Goal: Obtain resource: Download file/media

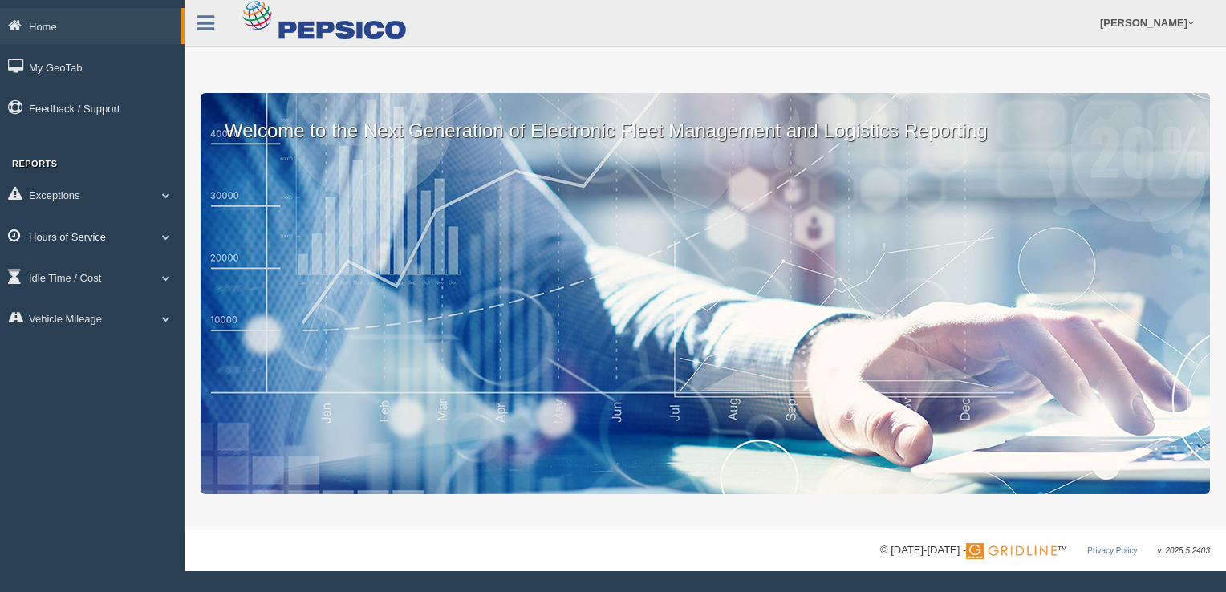
click at [165, 236] on span at bounding box center [166, 237] width 21 height 8
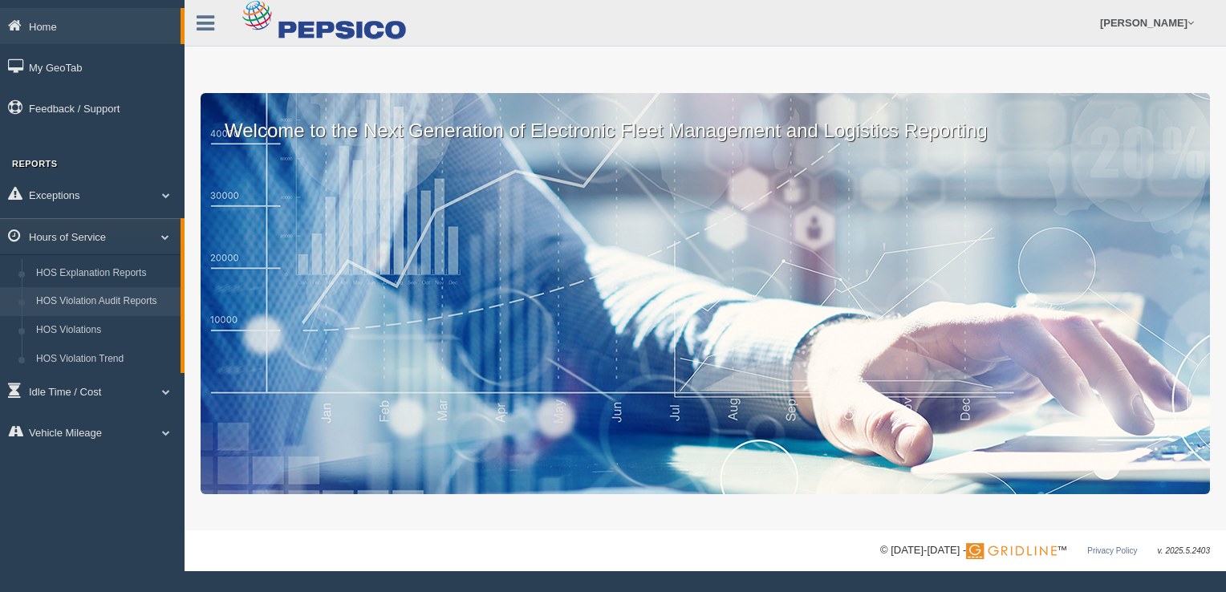
click at [105, 306] on link "HOS Violation Audit Reports" at bounding box center [105, 301] width 152 height 29
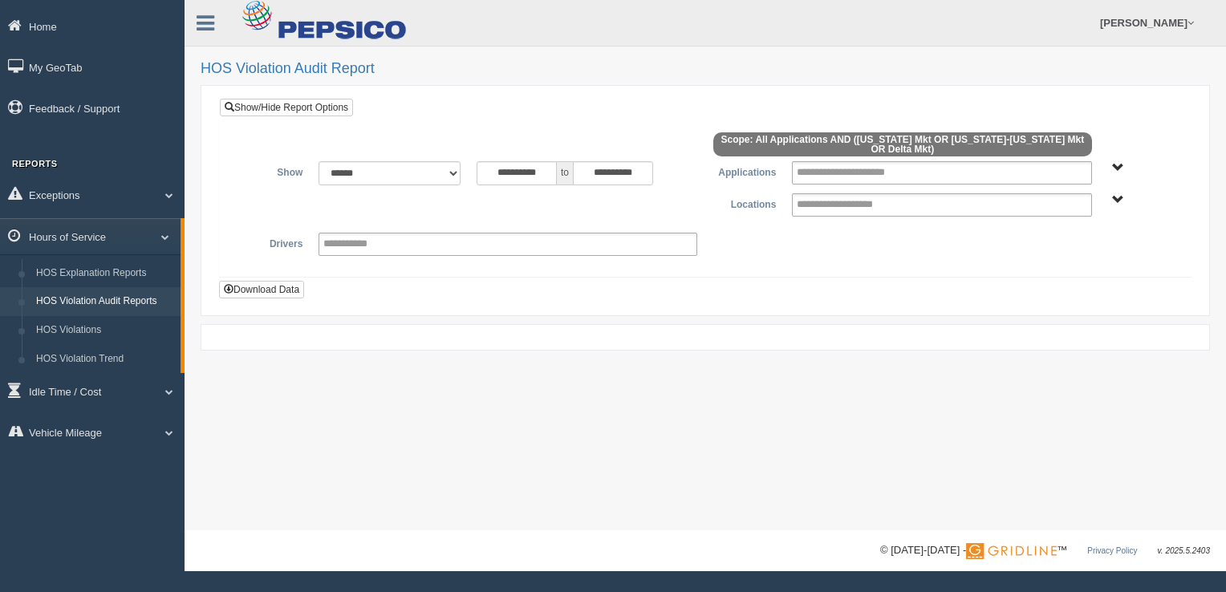
click at [1118, 199] on span "Delta Mkt Tennessee Mkt West Virginia-Kentucky Mkt" at bounding box center [1118, 200] width 12 height 12
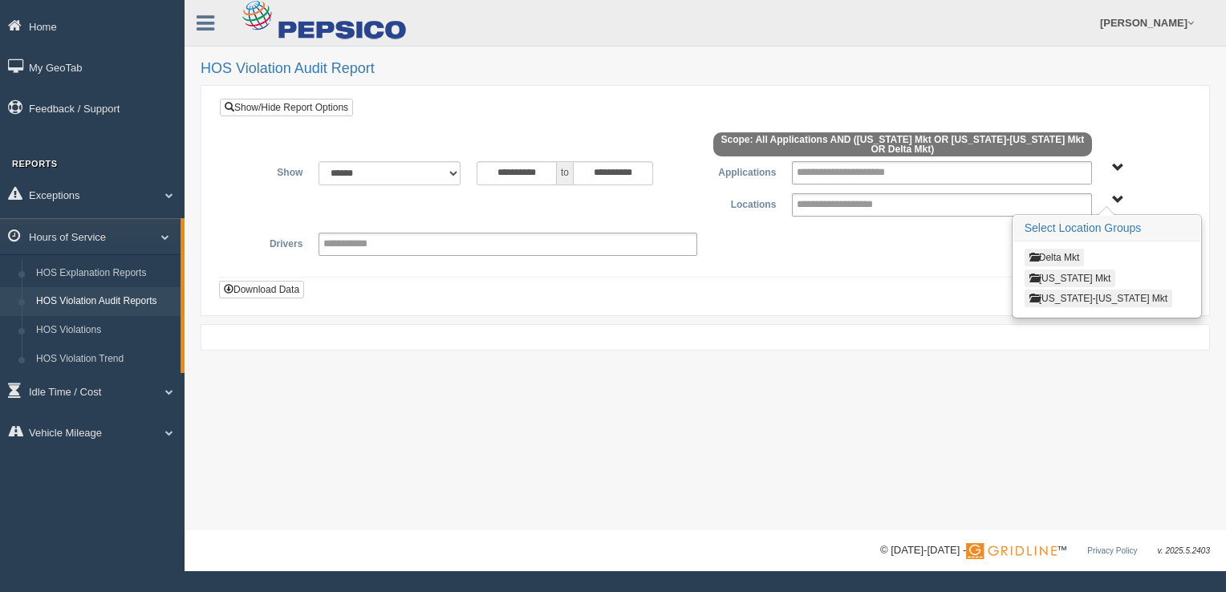
click at [1033, 255] on span "button" at bounding box center [1034, 257] width 10 height 10
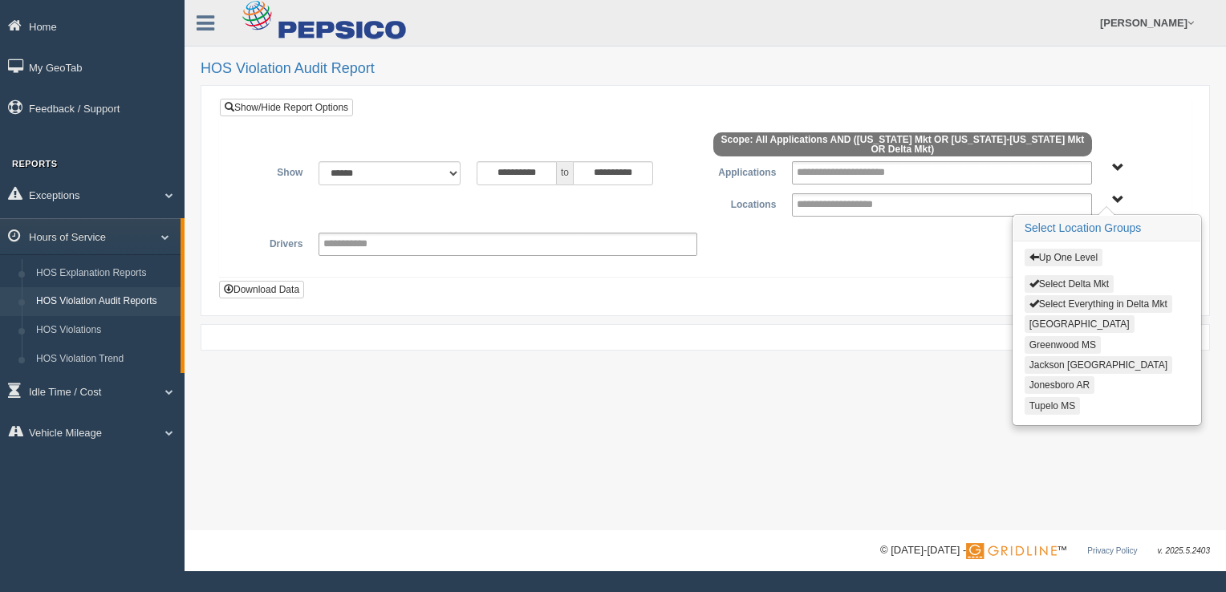
click at [1042, 402] on button "Tupelo MS" at bounding box center [1052, 406] width 56 height 18
click at [545, 171] on input "**********" at bounding box center [516, 173] width 80 height 24
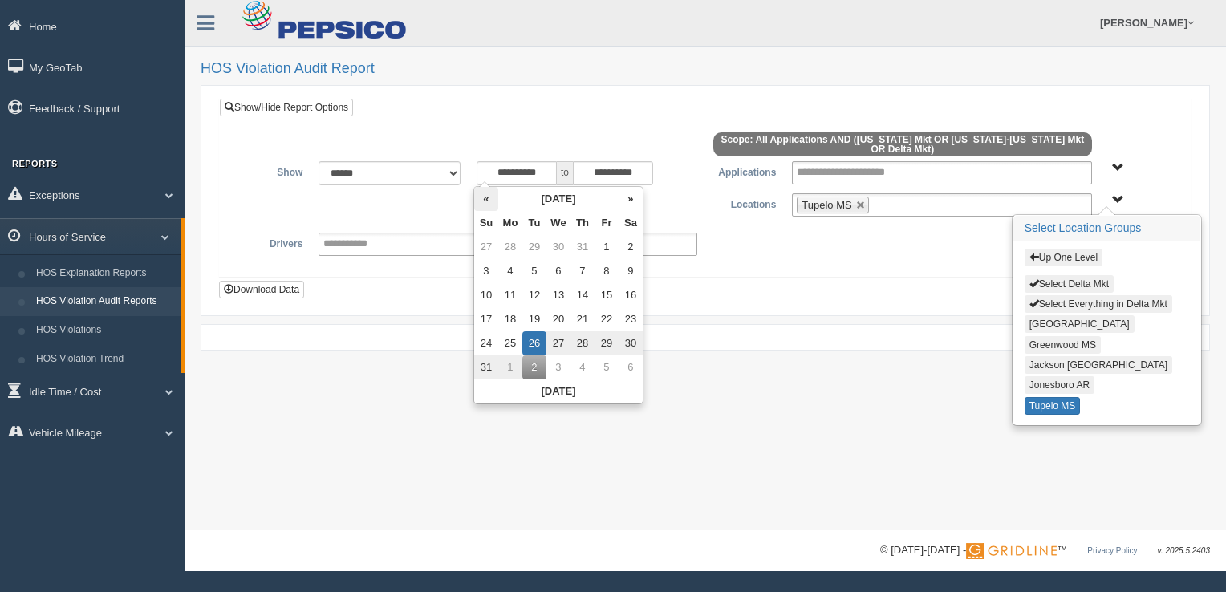
click at [489, 197] on th "«" at bounding box center [486, 199] width 24 height 24
click at [489, 197] on th "«" at bounding box center [489, 199] width 24 height 24
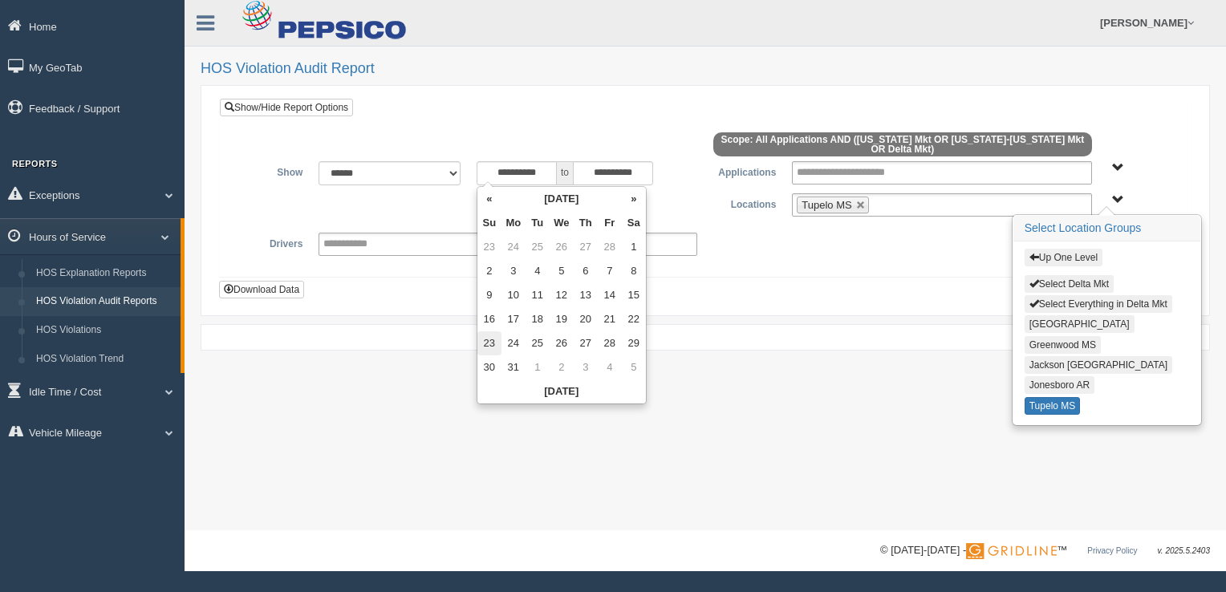
click at [491, 343] on td "23" at bounding box center [489, 343] width 24 height 24
type input "**********"
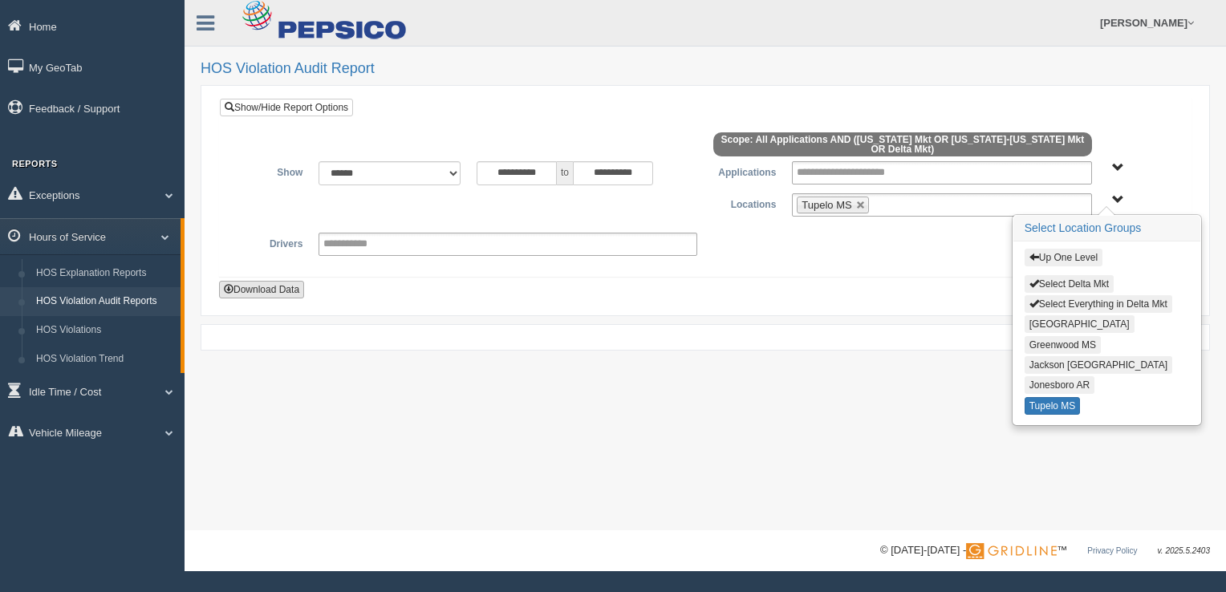
click at [252, 287] on button "Download Data" at bounding box center [261, 290] width 85 height 18
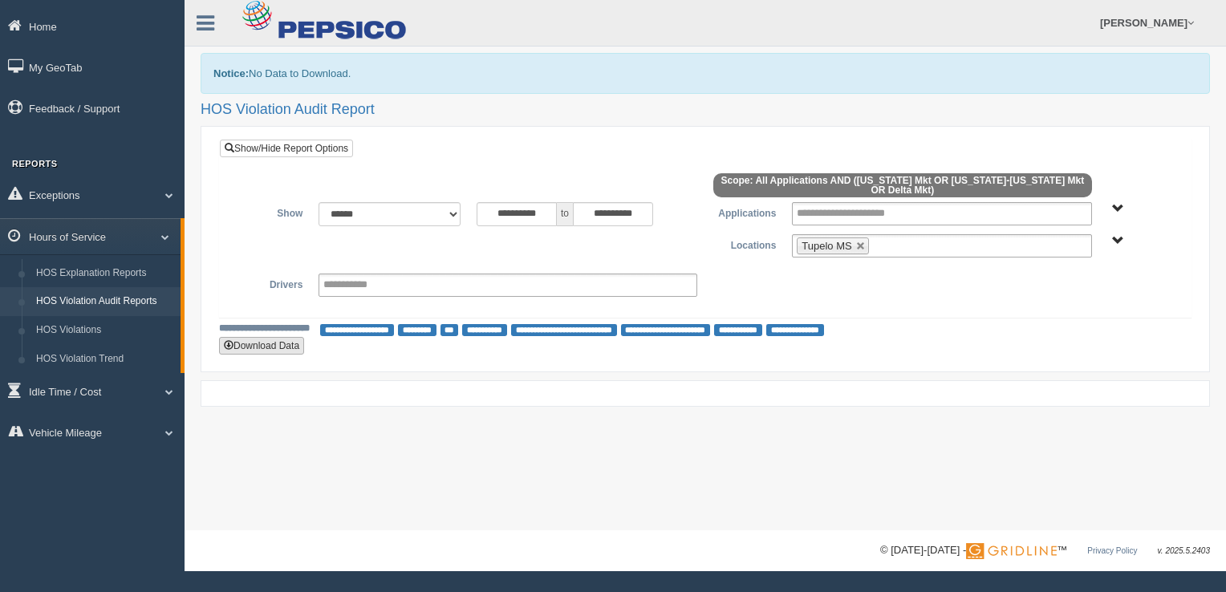
click at [258, 343] on button "Download Data" at bounding box center [261, 346] width 85 height 18
click at [1121, 235] on span "Delta Mkt Tennessee Mkt West Virginia-Kentucky Mkt" at bounding box center [1118, 241] width 12 height 12
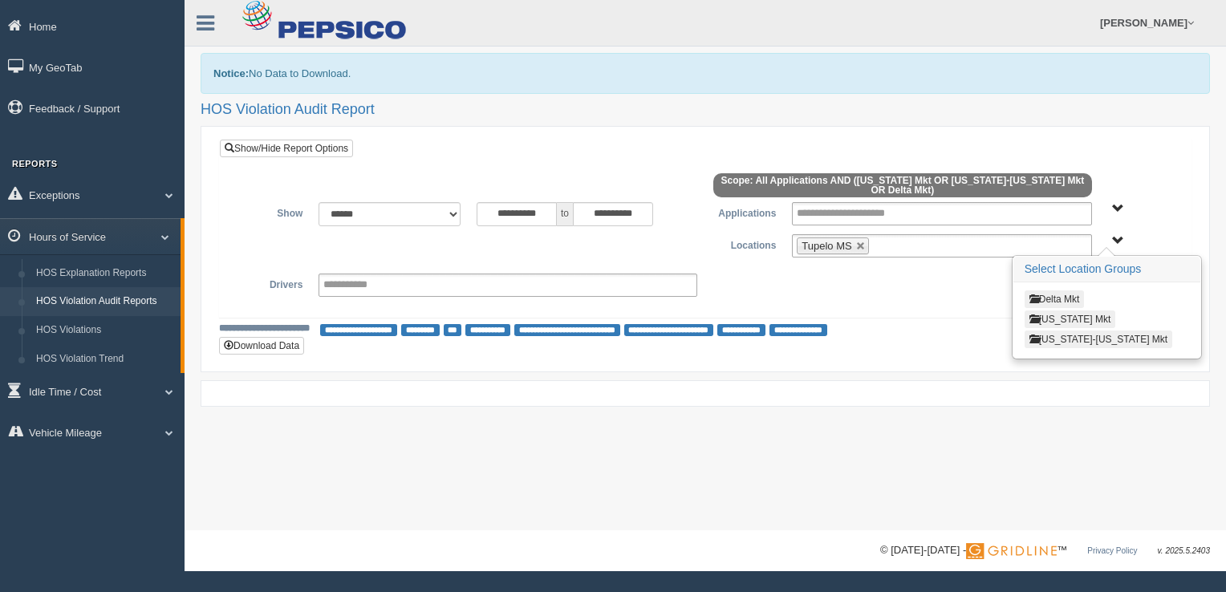
click at [1044, 297] on button "Delta Mkt" at bounding box center [1054, 299] width 60 height 18
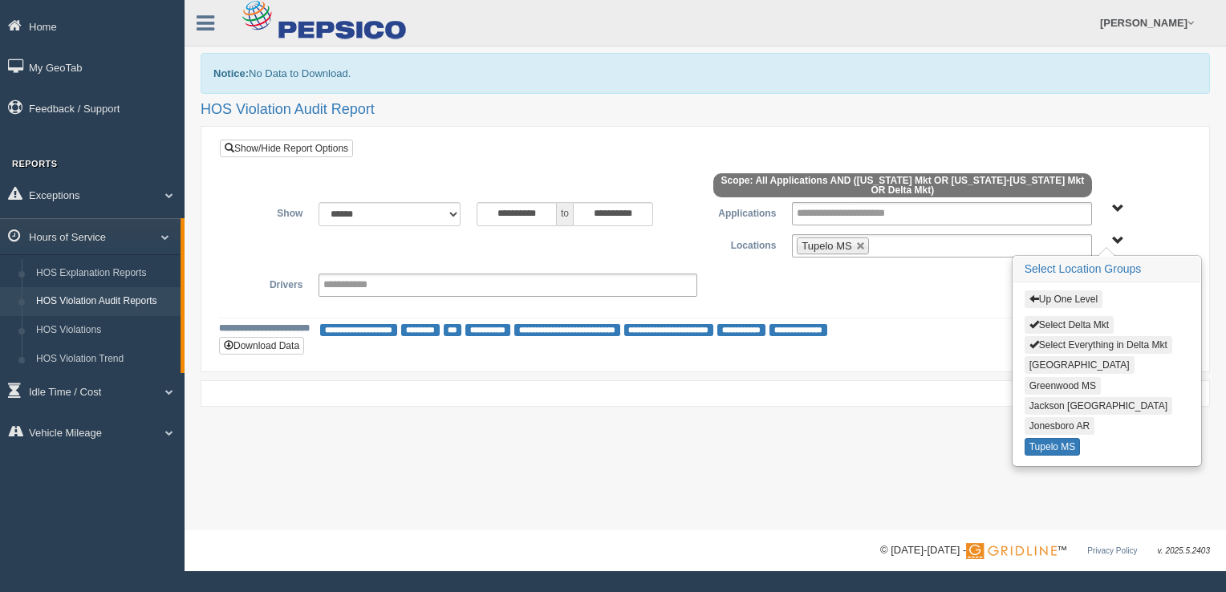
click at [1052, 342] on button "Select Everything in Delta Mkt" at bounding box center [1098, 345] width 148 height 18
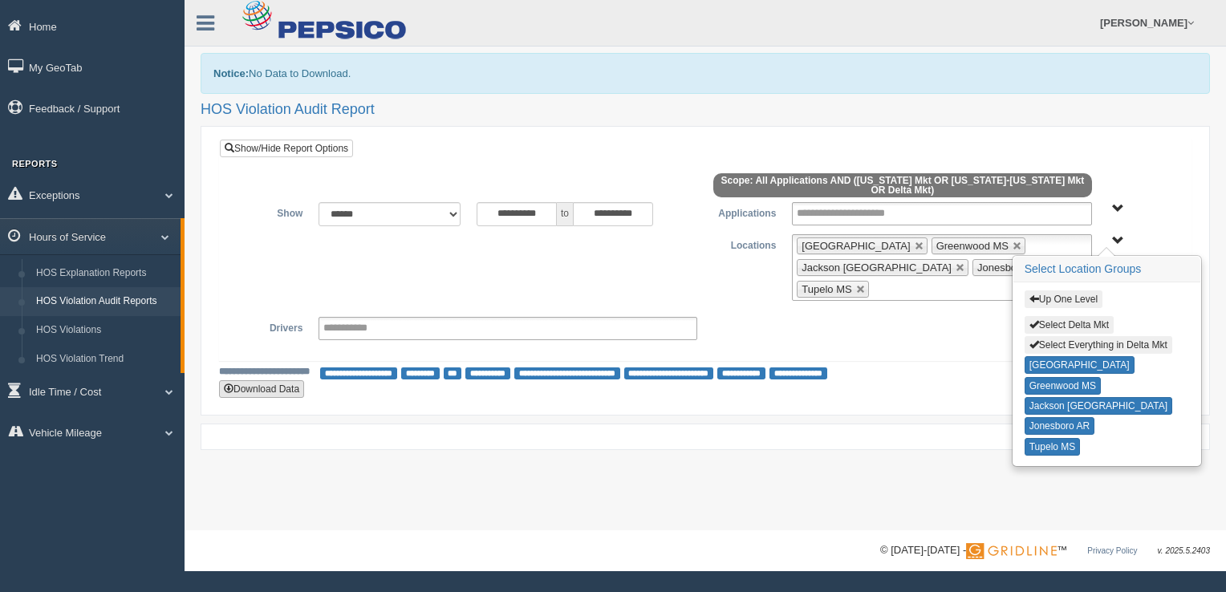
click at [270, 380] on button "Download Data" at bounding box center [261, 389] width 85 height 18
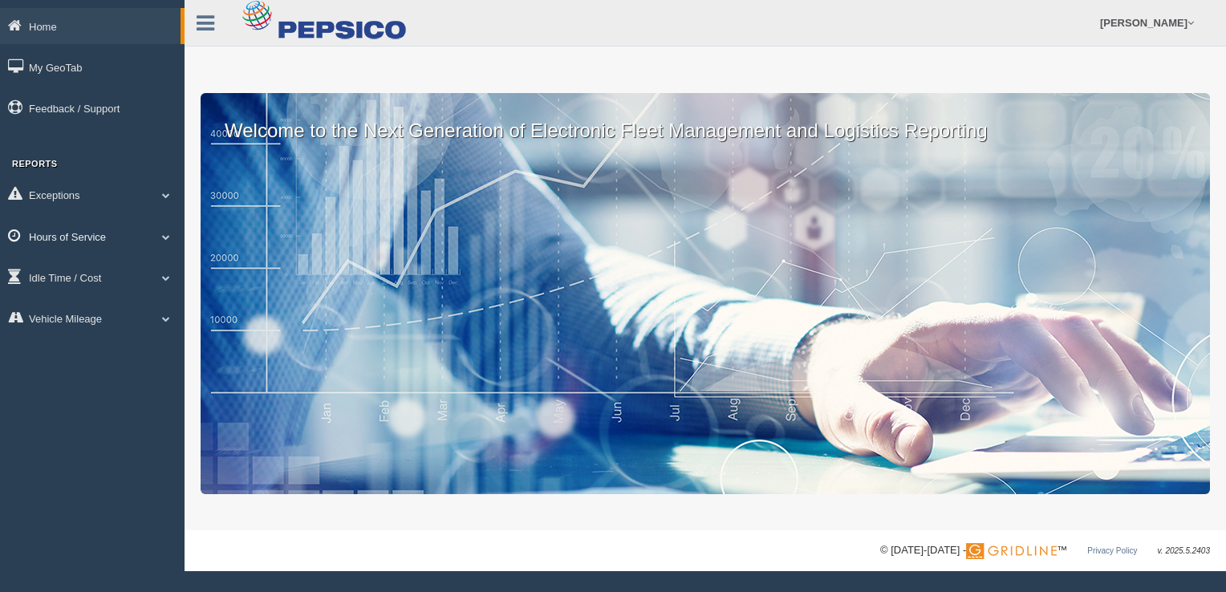
click at [164, 238] on span at bounding box center [166, 237] width 21 height 8
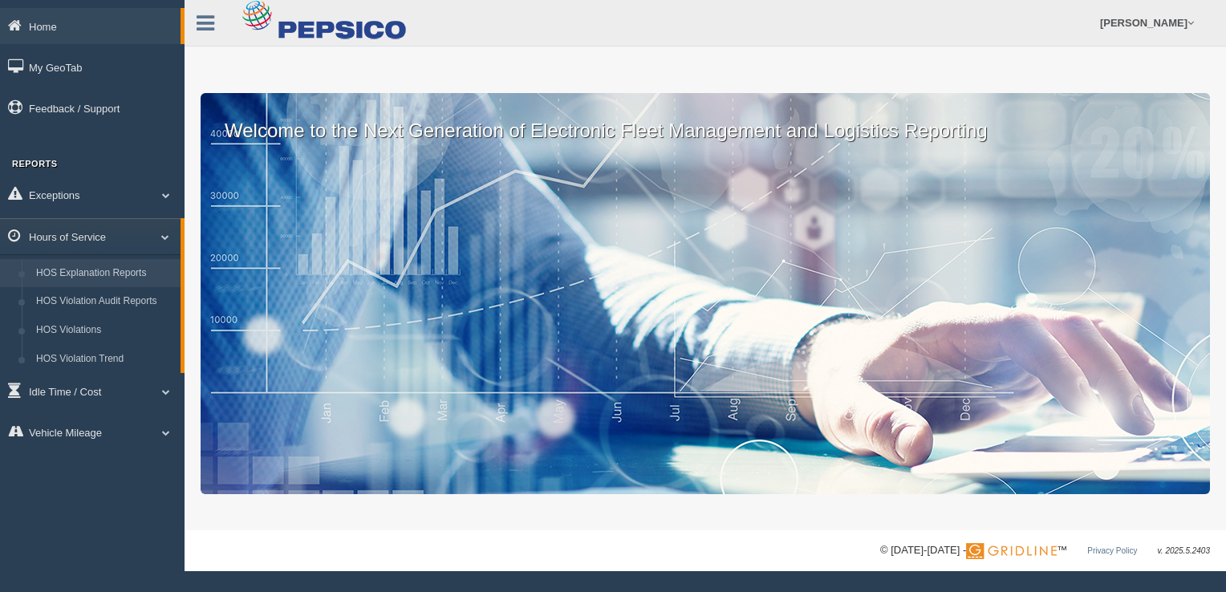
click at [117, 276] on link "HOS Explanation Reports" at bounding box center [105, 273] width 152 height 29
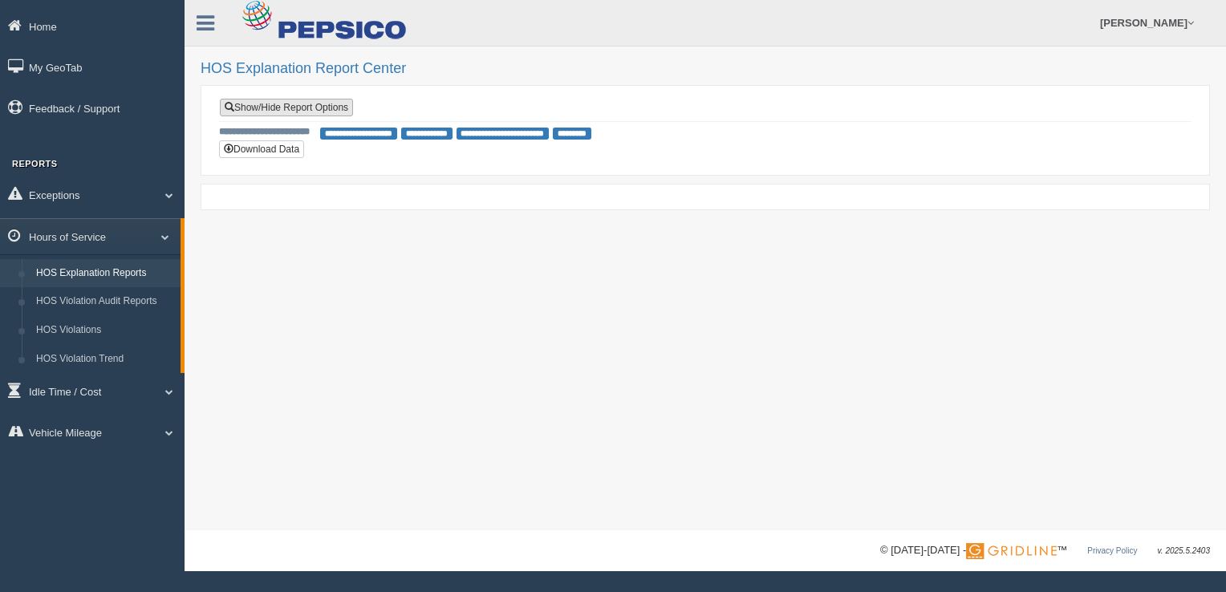
click at [301, 99] on link "Show/Hide Report Options" at bounding box center [286, 108] width 133 height 18
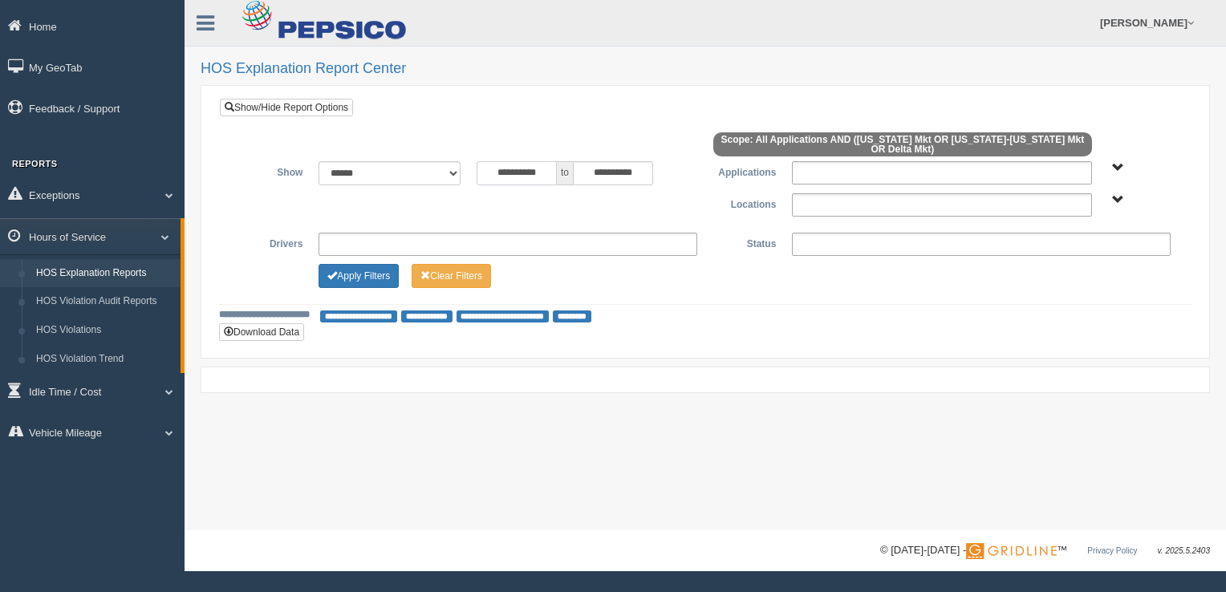
click at [545, 171] on input "**********" at bounding box center [516, 173] width 80 height 24
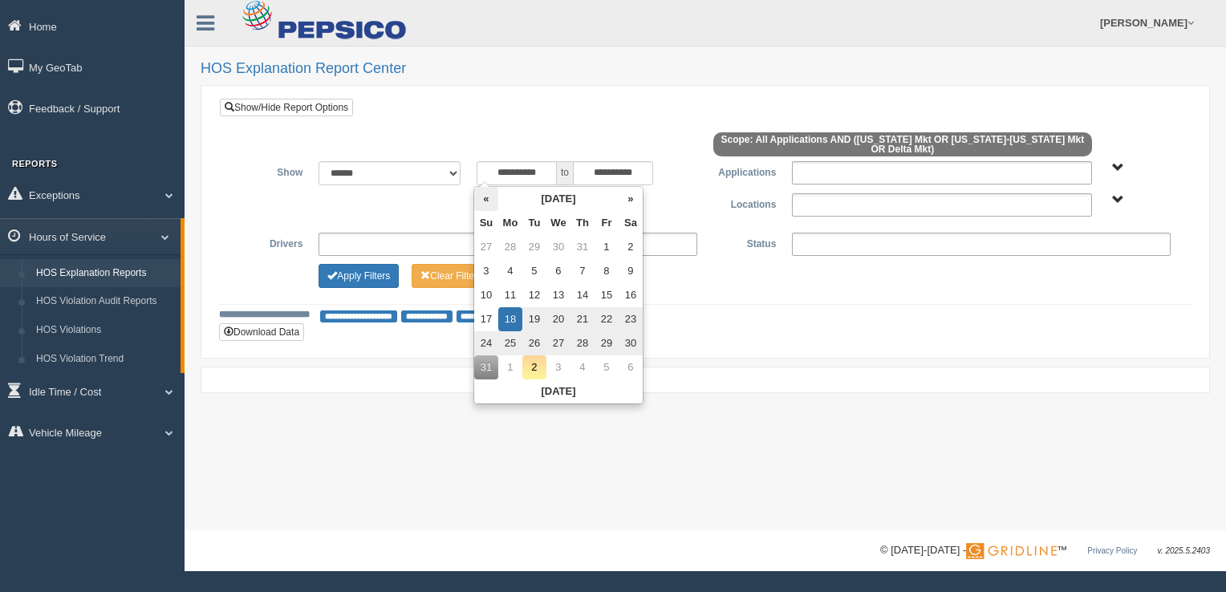
click at [487, 197] on th "«" at bounding box center [486, 199] width 24 height 24
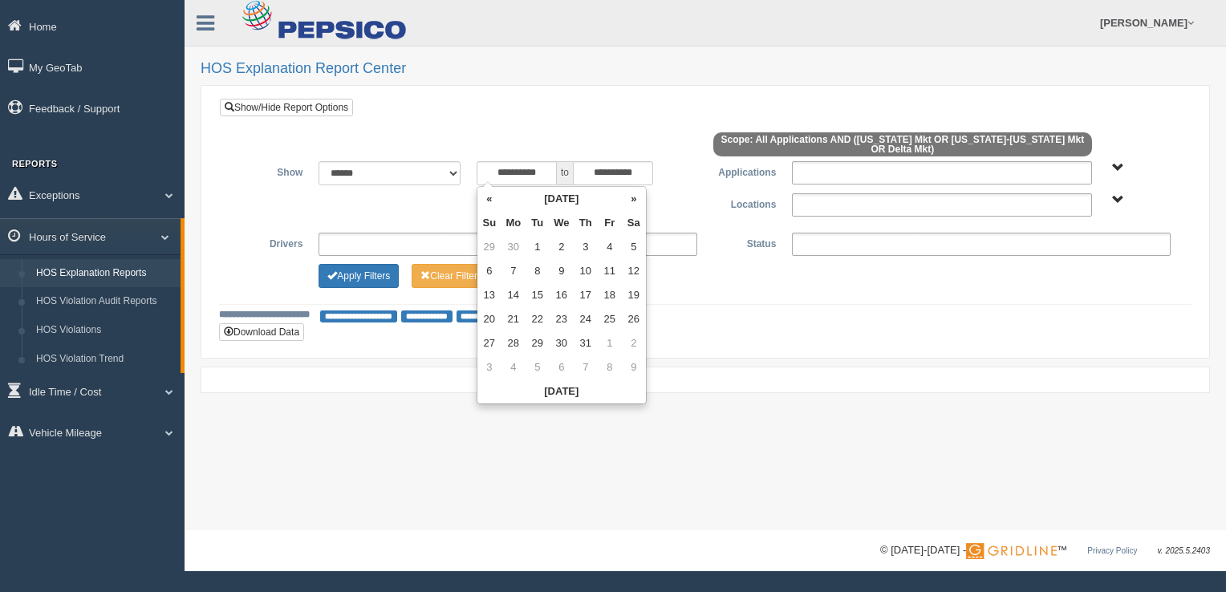
click at [487, 197] on th "«" at bounding box center [489, 199] width 24 height 24
click at [491, 347] on td "23" at bounding box center [489, 343] width 24 height 24
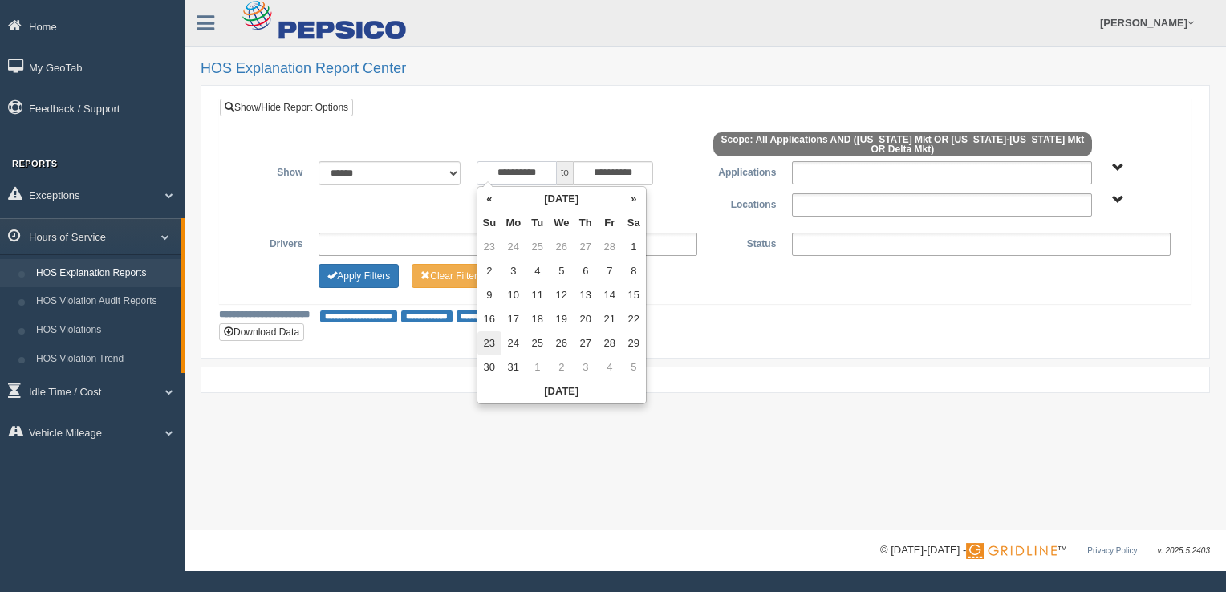
type input "**********"
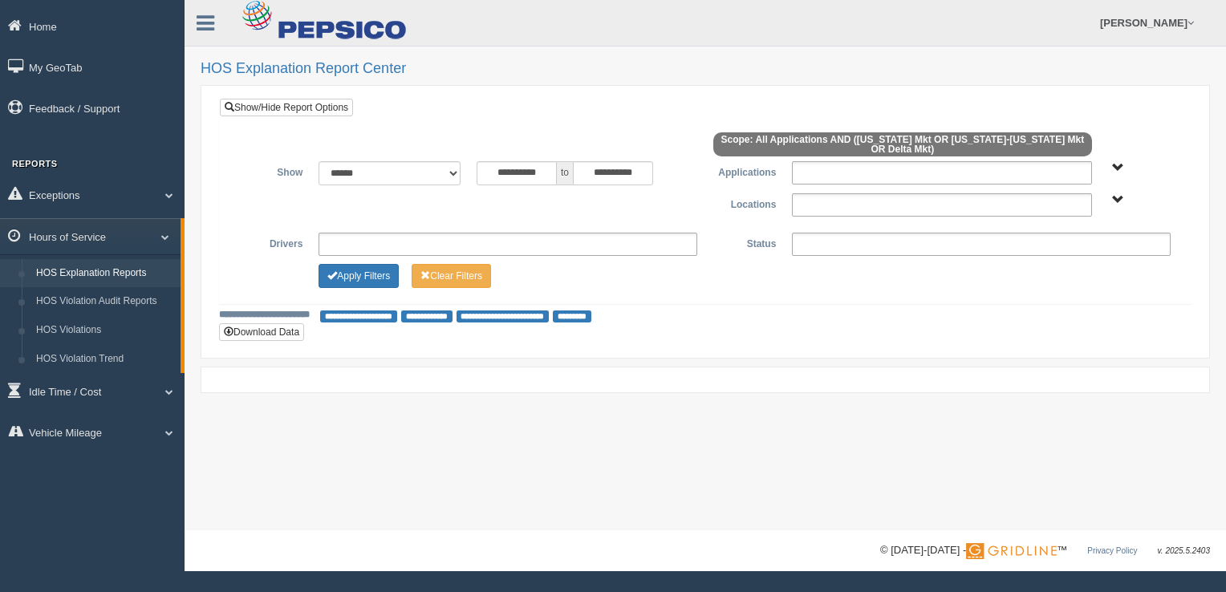
click at [1118, 205] on span "Delta Mkt Tennessee Mkt West Virginia-Kentucky Mkt" at bounding box center [1118, 200] width 12 height 12
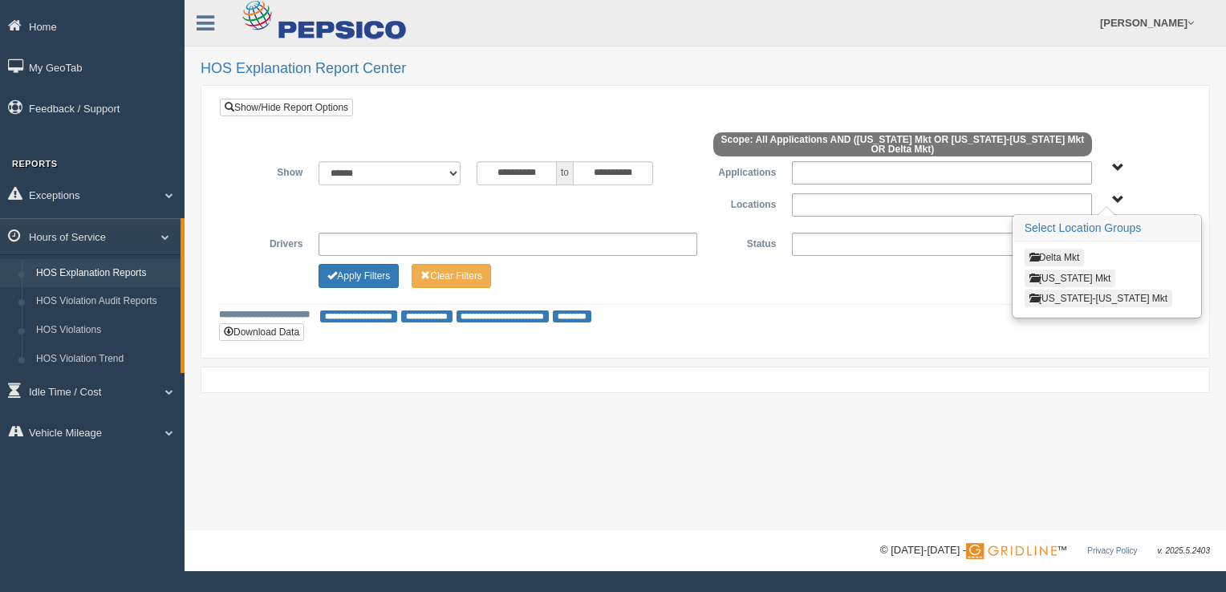
click at [1064, 255] on button "Delta Mkt" at bounding box center [1054, 258] width 60 height 18
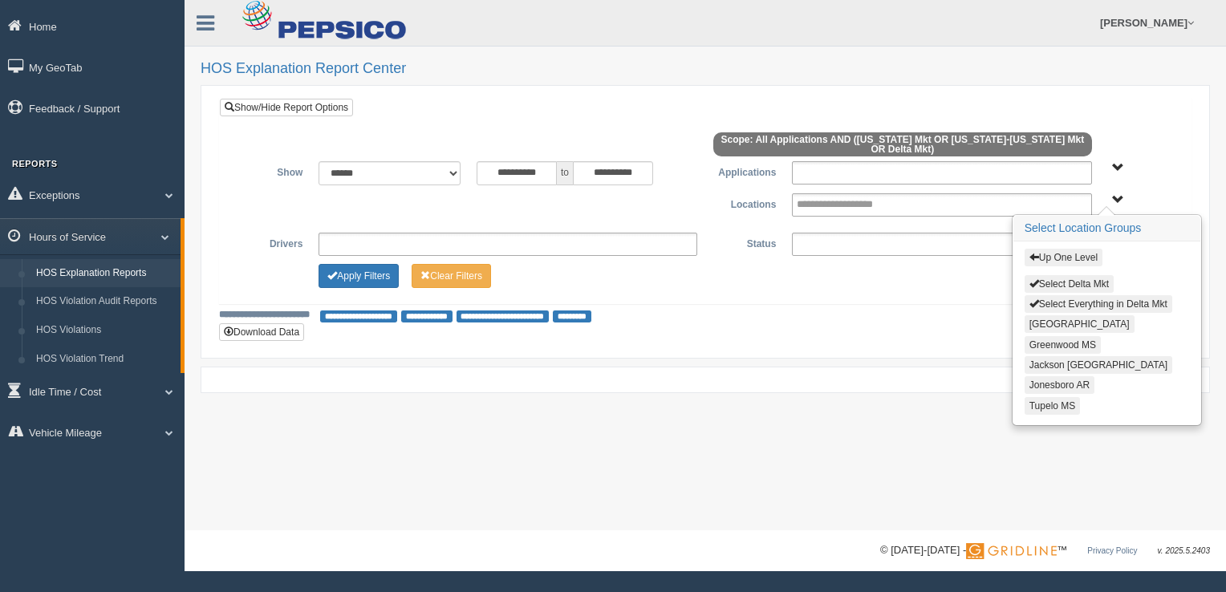
click at [1049, 399] on button "Tupelo MS" at bounding box center [1052, 406] width 56 height 18
click at [356, 276] on button "Apply Filters" at bounding box center [358, 276] width 80 height 24
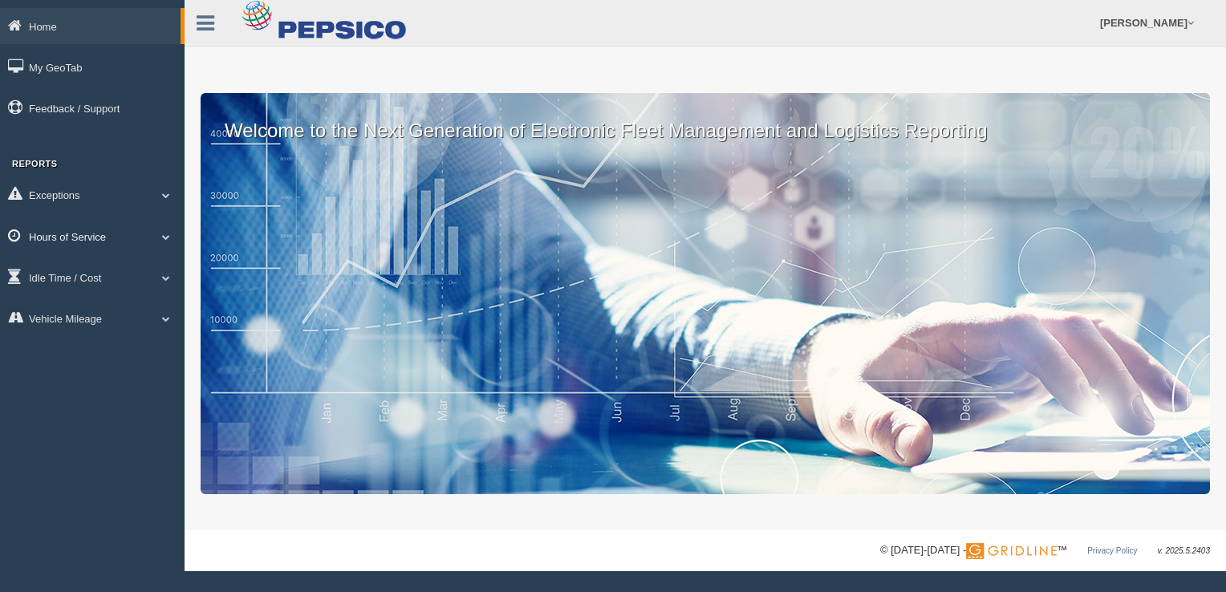
click at [160, 236] on span at bounding box center [166, 237] width 21 height 8
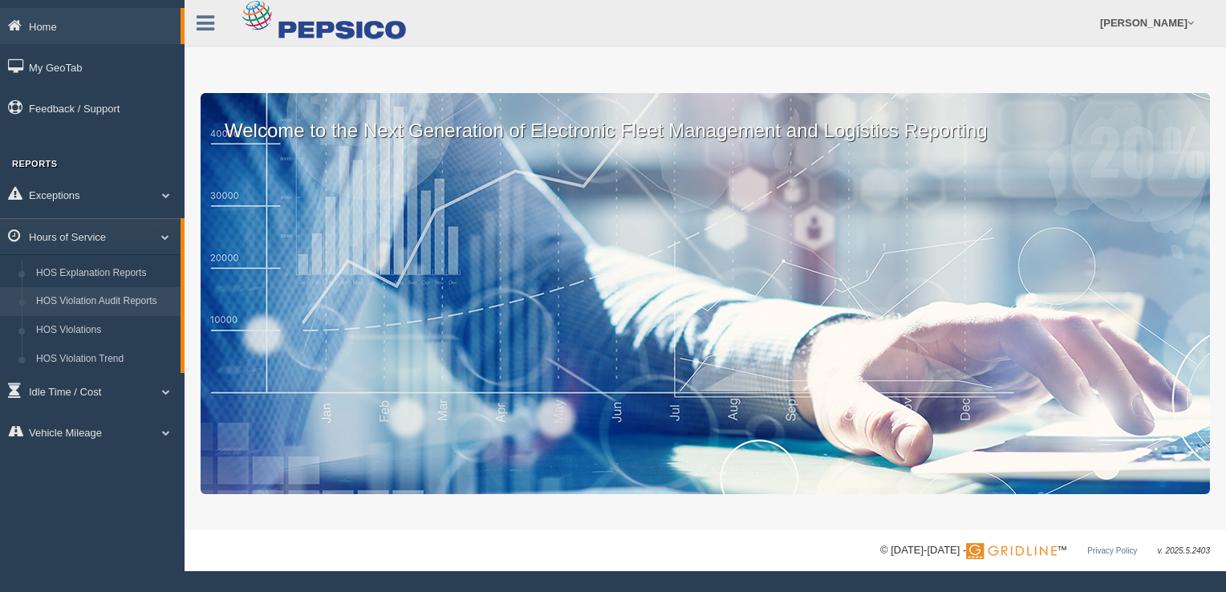
click at [139, 300] on link "HOS Violation Audit Reports" at bounding box center [105, 301] width 152 height 29
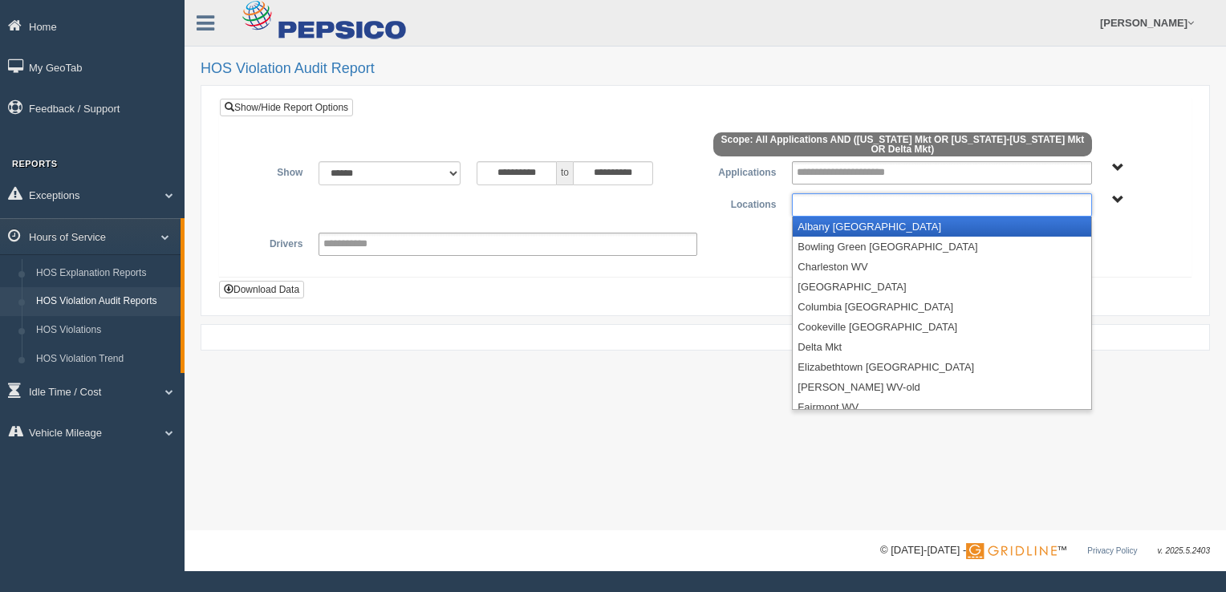
click at [1024, 213] on ul at bounding box center [941, 204] width 299 height 23
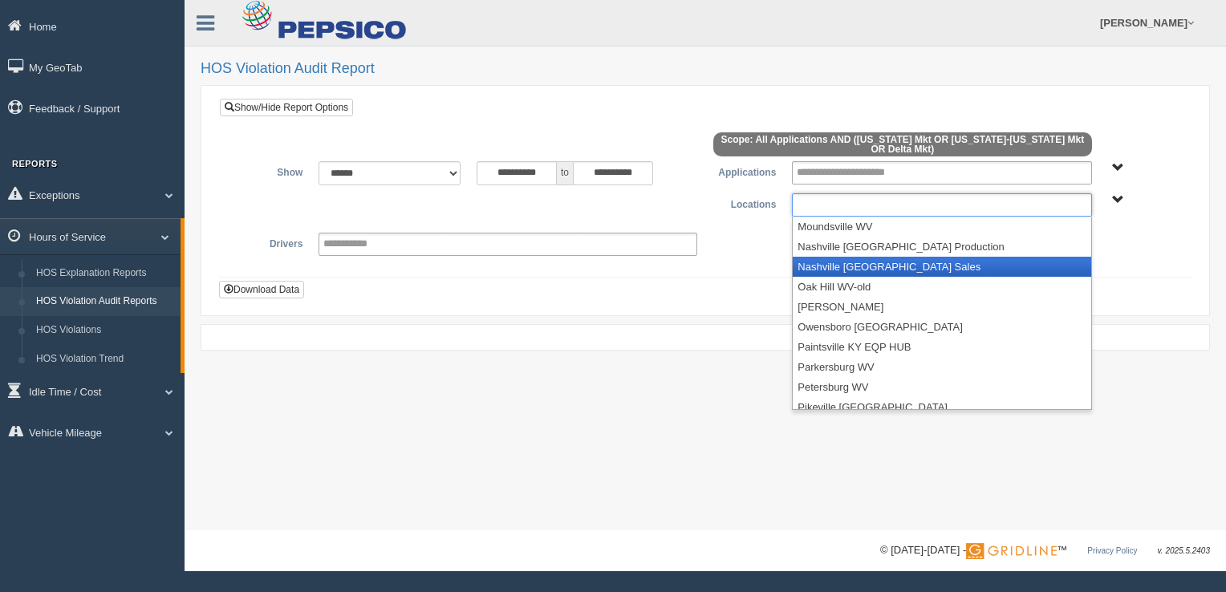
scroll to position [529, 0]
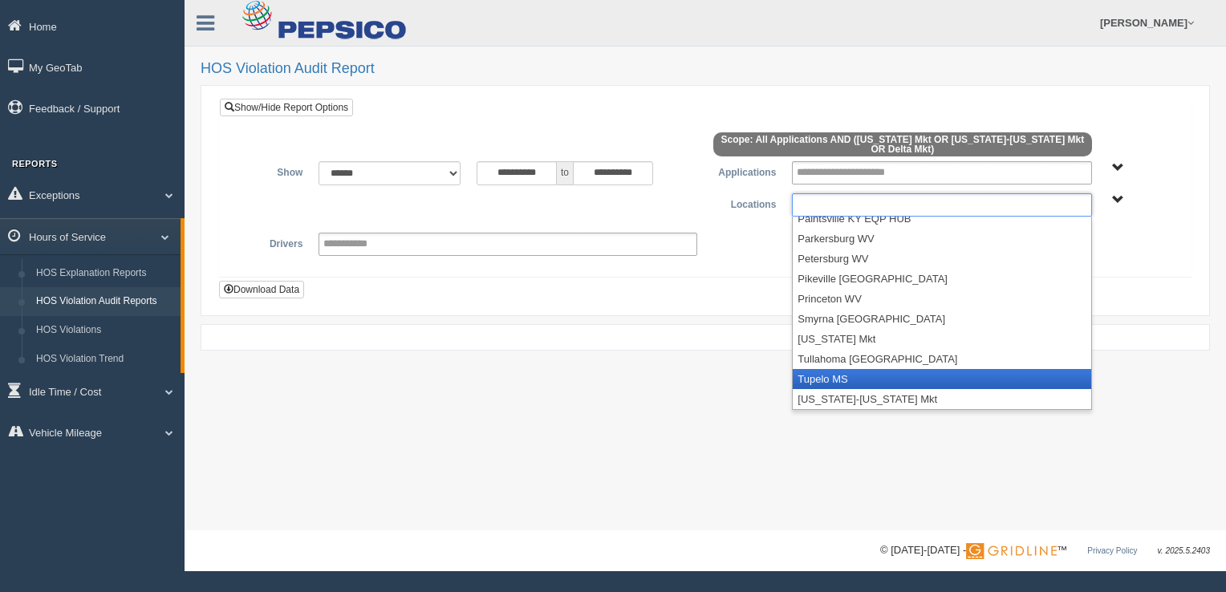
click at [828, 376] on li "Tupelo MS" at bounding box center [942, 379] width 298 height 20
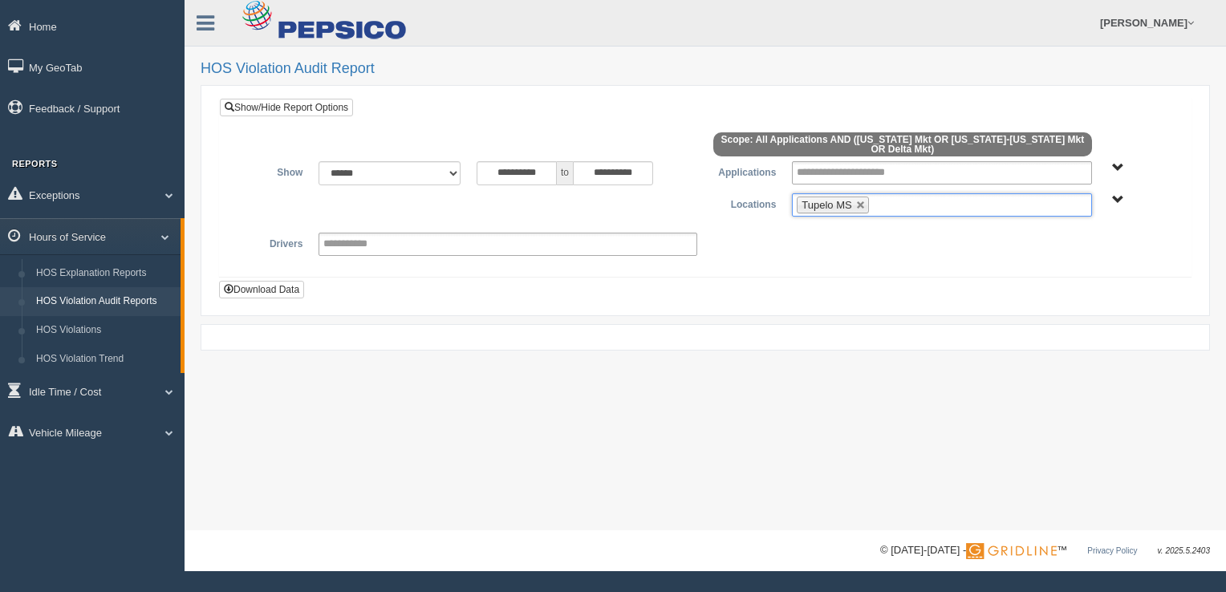
scroll to position [509, 0]
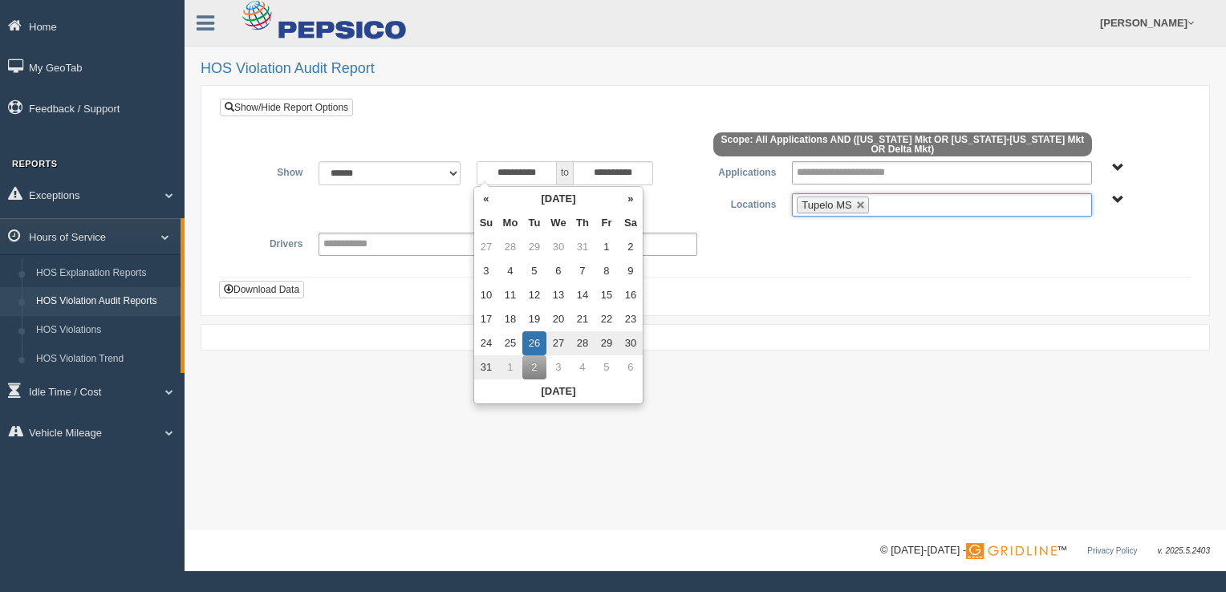
click at [547, 171] on input "**********" at bounding box center [516, 173] width 80 height 24
click at [487, 200] on th "«" at bounding box center [486, 199] width 24 height 24
click at [487, 200] on th "«" at bounding box center [489, 199] width 24 height 24
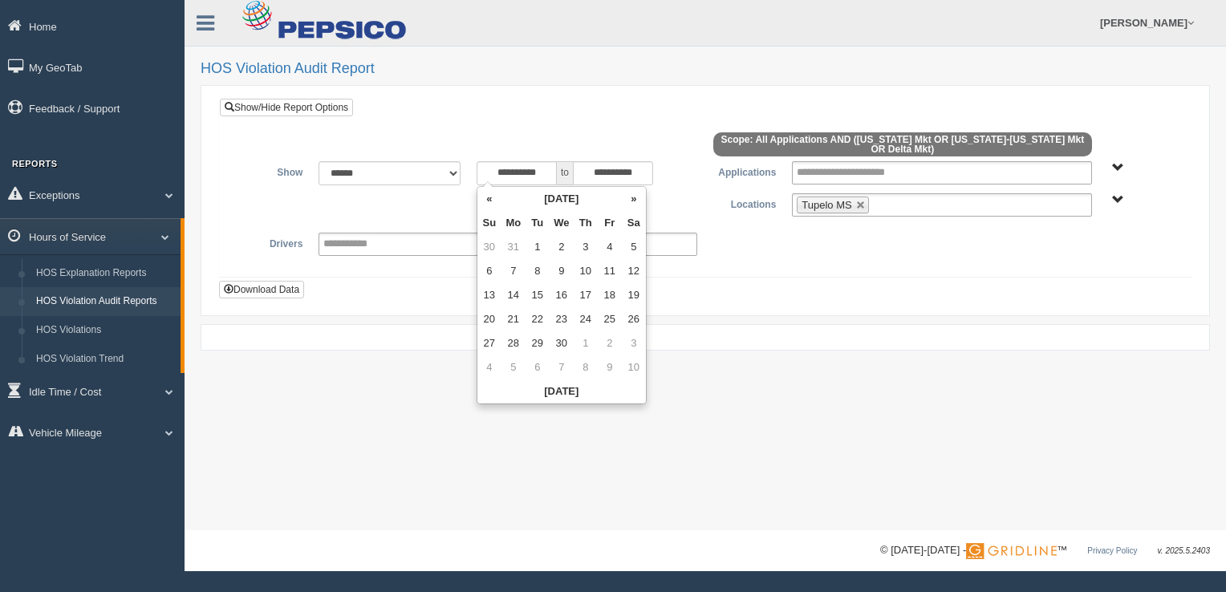
click at [487, 200] on th "«" at bounding box center [489, 199] width 24 height 24
click at [489, 343] on td "23" at bounding box center [489, 343] width 24 height 24
type input "**********"
click at [247, 289] on button "Download Data" at bounding box center [261, 290] width 85 height 18
